Goal: Task Accomplishment & Management: Use online tool/utility

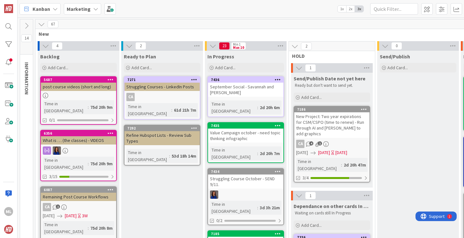
click at [86, 10] on b "Marketing" at bounding box center [79, 9] width 24 height 6
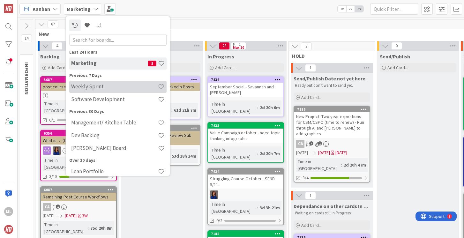
click at [92, 85] on h4 "Weekly Sprint" at bounding box center [114, 86] width 87 height 6
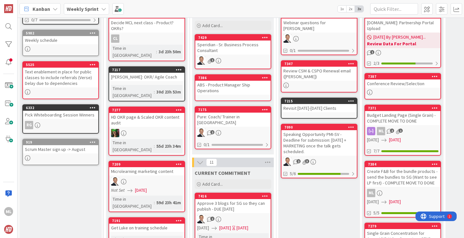
scroll to position [65, 0]
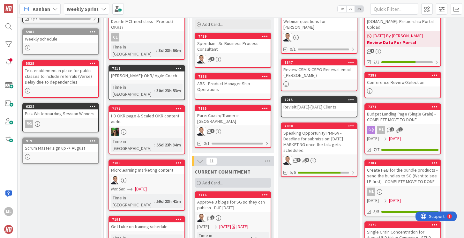
click at [227, 178] on div "Add Card..." at bounding box center [233, 183] width 77 height 10
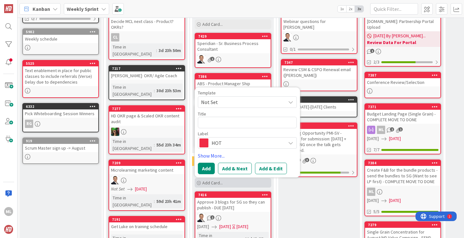
type textarea "x"
type textarea "Ap"
type textarea "x"
type textarea "App"
type textarea "x"
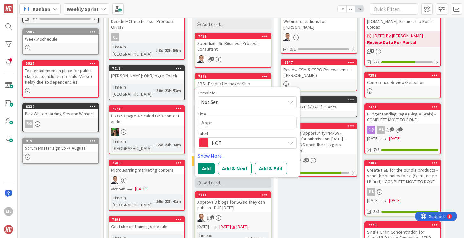
type textarea "Appro"
type textarea "x"
type textarea "Approv"
type textarea "x"
type textarea "Approve"
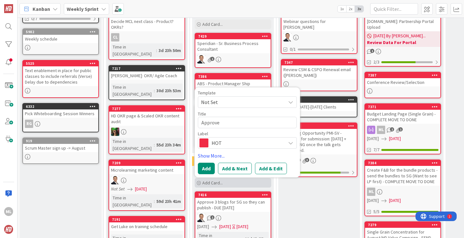
type textarea "x"
type textarea "Approve"
type textarea "x"
type textarea "Approve A"
type textarea "x"
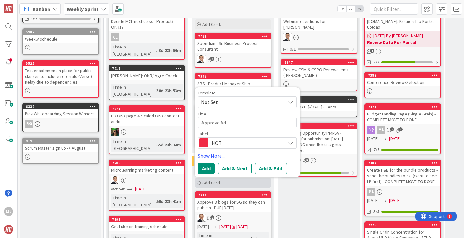
type textarea "Approve Ads"
type textarea "x"
type textarea "Approve Ads"
type textarea "x"
type textarea "Approve Ads f"
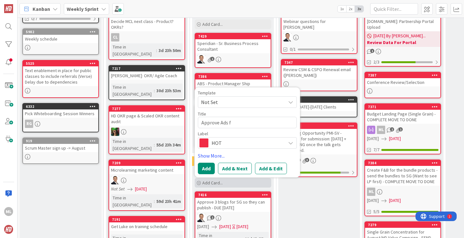
type textarea "x"
type textarea "Approve Ads fro"
type textarea "x"
type textarea "Approve Ads from"
type textarea "x"
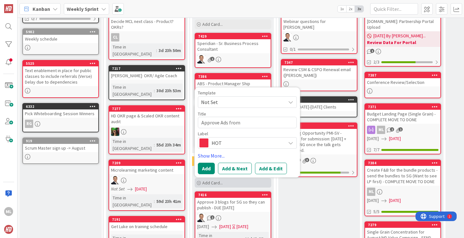
type textarea "Approve Ads from"
type textarea "x"
type textarea "Approve Ads from S"
type textarea "x"
type textarea "Approve Ads from SF"
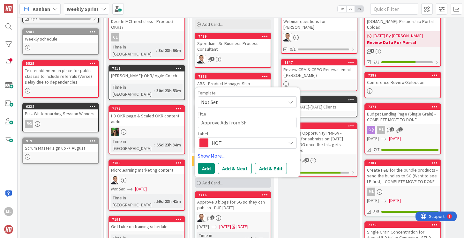
type textarea "x"
type textarea "Approve Ads from SF"
type textarea "x"
type textarea "Approve Ads from SF f"
type textarea "x"
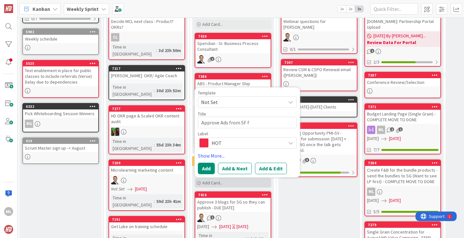
type textarea "Approve Ads from SF"
type textarea "x"
type textarea "Approve Ads from SF"
type textarea "x"
type textarea "Approve Ads from S"
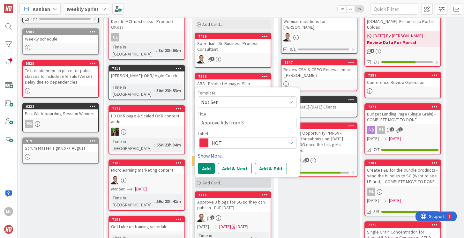
type textarea "x"
type textarea "Approve Ads from SG"
type textarea "x"
type textarea "Approve Ads from SG"
type textarea "x"
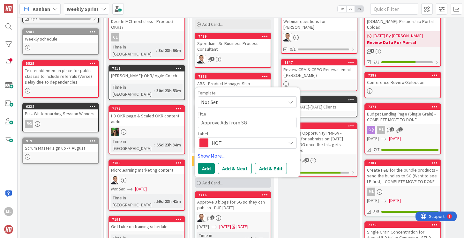
type textarea "Approve Ads from SG f"
type textarea "x"
type textarea "Approve Ads from SG fo"
type textarea "x"
type textarea "Approve Ads from SG for"
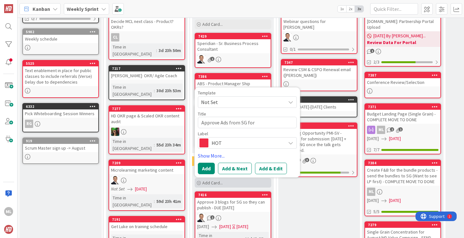
type textarea "x"
type textarea "Approve Ads from SG for"
type textarea "x"
type textarea "Approve Ads from SG for S"
type textarea "x"
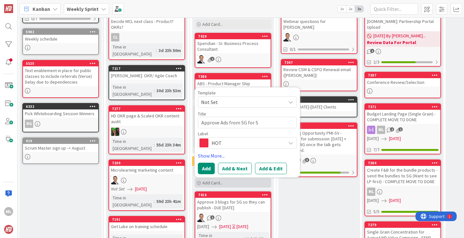
type textarea "Approve Ads from SG for Se"
type textarea "x"
type textarea "Approve Ads from SG for Sep"
type textarea "x"
type textarea "Approve Ads from SG for Sept"
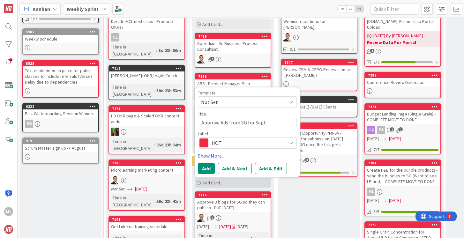
type textarea "x"
type textarea "Approve Ads from SG for Septe"
type textarea "x"
type textarea "Approve Ads from SG for Septem"
type textarea "x"
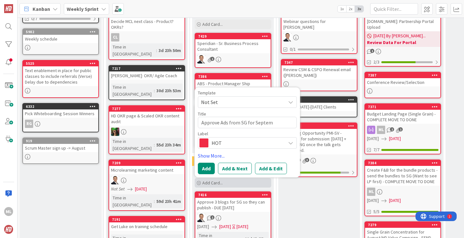
type textarea "Approve Ads from SG for Septemb"
type textarea "x"
type textarea "Approve Ads from SG for Septembe"
type textarea "x"
type textarea "Approve Ads from SG for September"
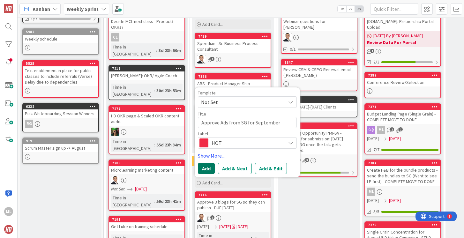
click at [207, 163] on button "Add" at bounding box center [206, 168] width 17 height 11
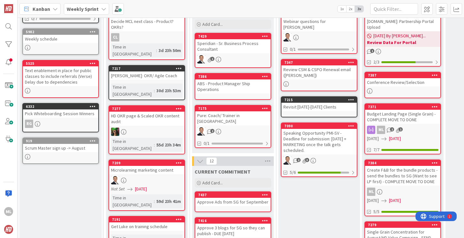
click at [214, 198] on div "Approve Ads from SG for September" at bounding box center [232, 202] width 75 height 8
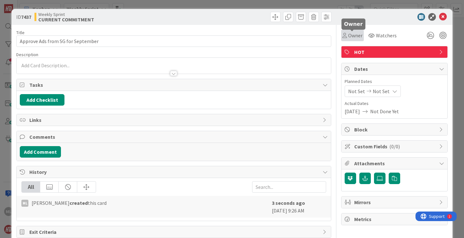
click at [356, 37] on span "Owner" at bounding box center [355, 36] width 14 height 8
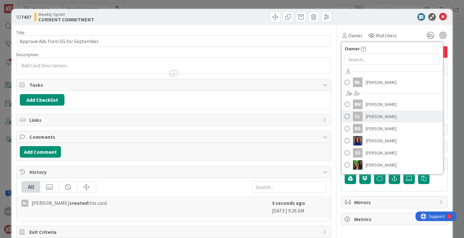
scroll to position [11, 0]
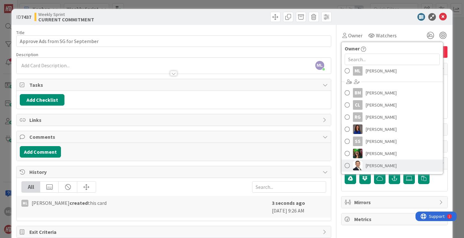
click at [346, 166] on span at bounding box center [347, 166] width 5 height 10
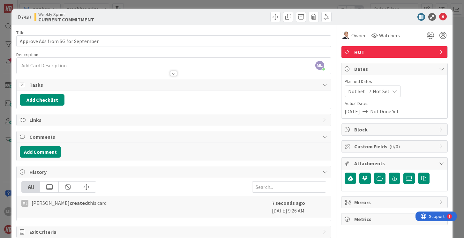
click at [109, 66] on div "ML [PERSON_NAME] just joined" at bounding box center [174, 66] width 314 height 16
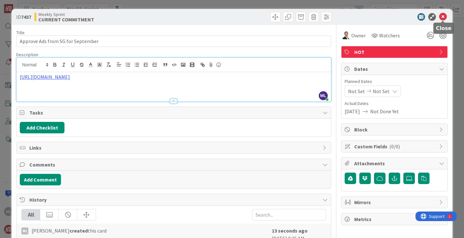
click at [443, 17] on icon at bounding box center [443, 17] width 8 height 8
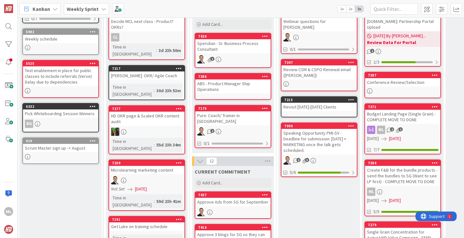
click at [226, 198] on div "Approve Ads from SG for September" at bounding box center [232, 202] width 75 height 8
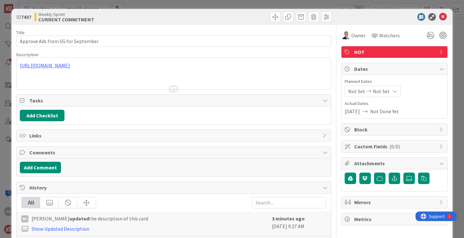
click at [204, 64] on div "[URL][DOMAIN_NAME]" at bounding box center [174, 74] width 314 height 32
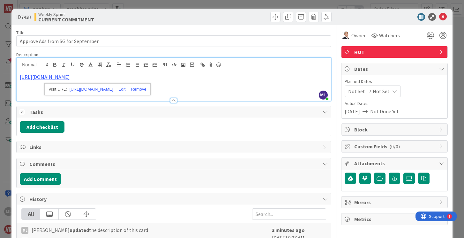
click at [201, 76] on p "[URL][DOMAIN_NAME]" at bounding box center [174, 76] width 308 height 7
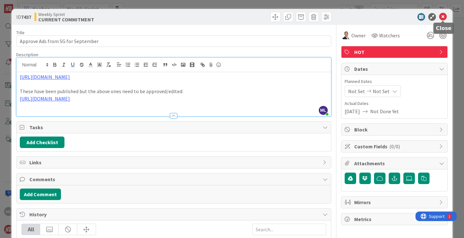
click at [442, 17] on icon at bounding box center [443, 17] width 8 height 8
